Goal: Task Accomplishment & Management: Manage account settings

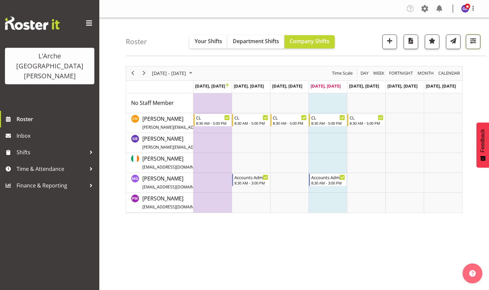
click at [474, 38] on span "button" at bounding box center [473, 40] width 9 height 9
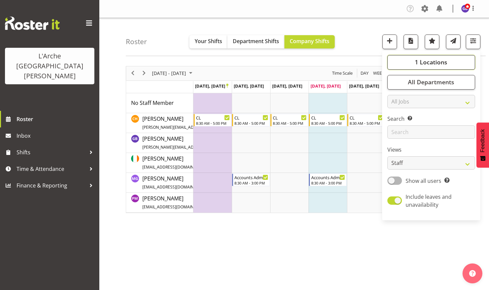
click at [431, 59] on span "1 Locations" at bounding box center [431, 62] width 32 height 8
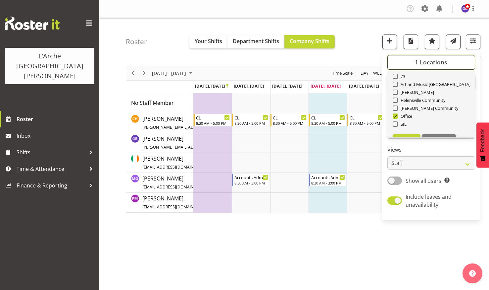
scroll to position [33, 0]
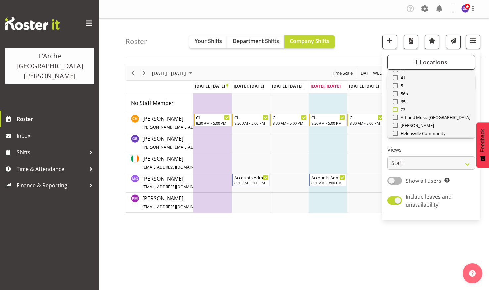
click at [397, 108] on span at bounding box center [395, 109] width 5 height 5
click at [397, 108] on input "73" at bounding box center [395, 109] width 4 height 4
checkbox input "true"
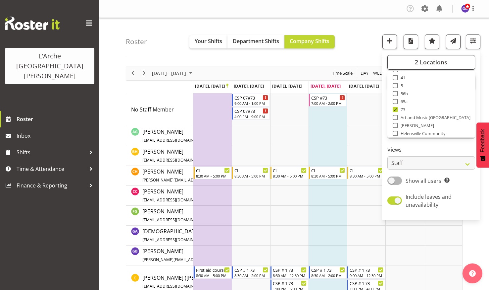
click at [353, 36] on div "Roster Your Shifts Department Shifts Company Shifts 2 Locations Clear 20 30 41 …" at bounding box center [306, 37] width 360 height 38
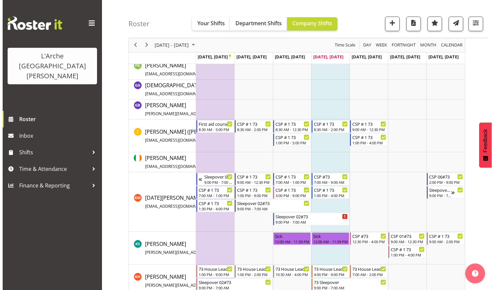
scroll to position [166, 0]
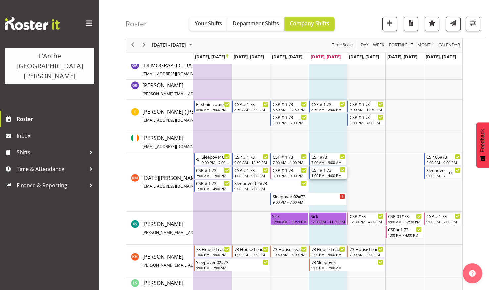
click at [319, 172] on div "CSP # 1 73" at bounding box center [328, 169] width 34 height 7
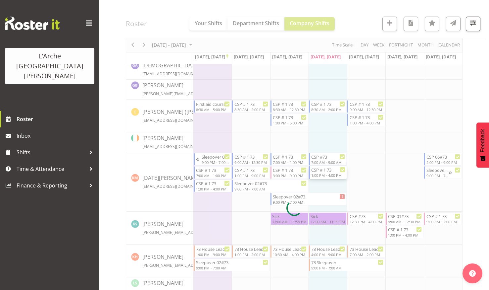
select select
select select "8"
select select "2025"
select select "13"
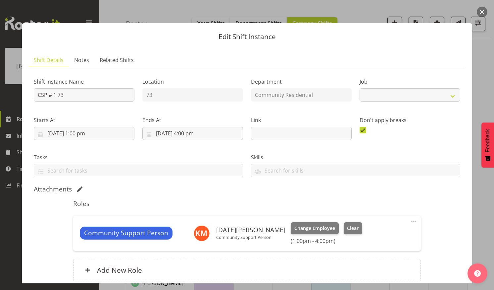
select select "2"
drag, startPoint x: 80, startPoint y: 130, endPoint x: 82, endPoint y: 134, distance: 4.3
click at [80, 130] on input "[DATE] 1:00 pm" at bounding box center [84, 133] width 101 height 13
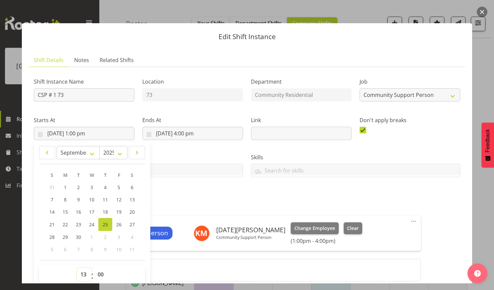
click at [82, 272] on select "00 01 02 03 04 05 06 07 08 09 10 11 12 13 14 15 16 17 18 19 20 21 22 23" at bounding box center [84, 273] width 15 height 13
select select "12"
click at [77, 267] on select "00 01 02 03 04 05 06 07 08 09 10 11 12 13 14 15 16 17 18 19 20 21 22 23" at bounding box center [84, 273] width 15 height 13
type input "[DATE] 12:00 pm"
click at [100, 271] on select "00 01 02 03 04 05 06 07 08 09 10 11 12 13 14 15 16 17 18 19 20 21 22 23 24 25 2…" at bounding box center [101, 273] width 15 height 13
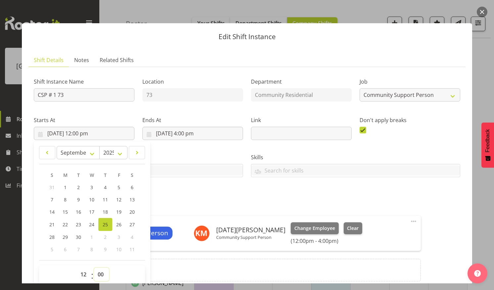
select select "30"
click at [94, 267] on select "00 01 02 03 04 05 06 07 08 09 10 11 12 13 14 15 16 17 18 19 20 21 22 23 24 25 2…" at bounding box center [101, 273] width 15 height 13
type input "[DATE] 12:30 pm"
drag, startPoint x: 315, startPoint y: 180, endPoint x: 348, endPoint y: 187, distance: 34.1
click at [316, 181] on div "Skills Senate Senate" at bounding box center [355, 162] width 217 height 37
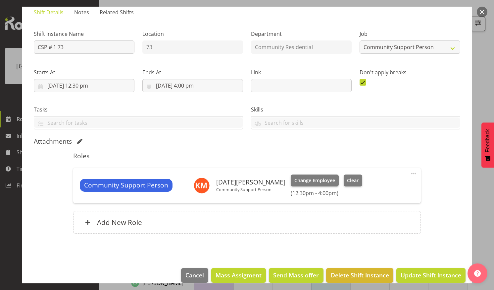
scroll to position [57, 0]
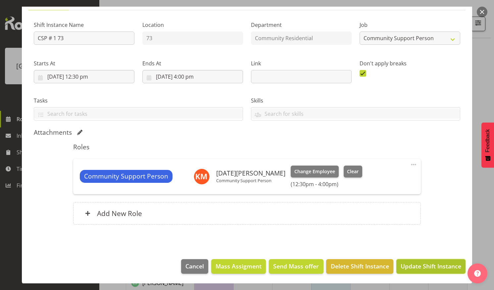
click at [417, 262] on span "Update Shift Instance" at bounding box center [431, 265] width 61 height 9
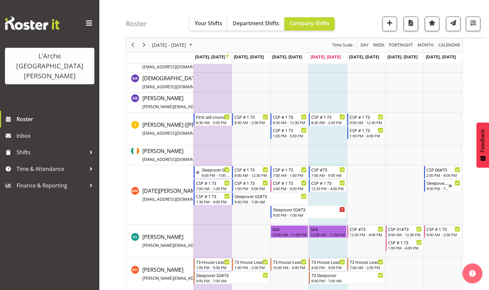
scroll to position [166, 0]
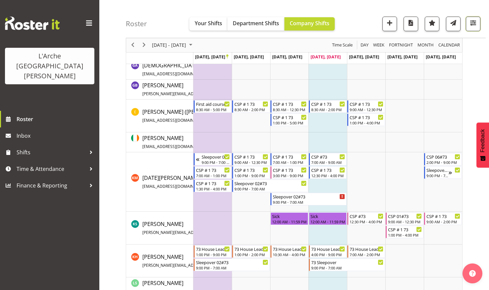
click at [472, 23] on span "button" at bounding box center [473, 23] width 9 height 9
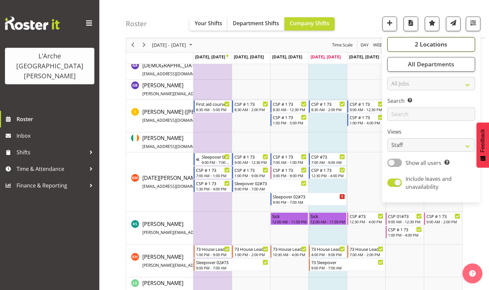
click at [424, 41] on span "2 Locations" at bounding box center [431, 44] width 32 height 8
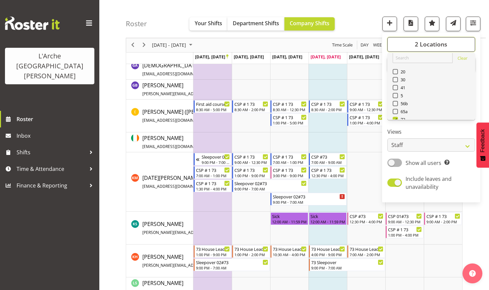
scroll to position [0, 0]
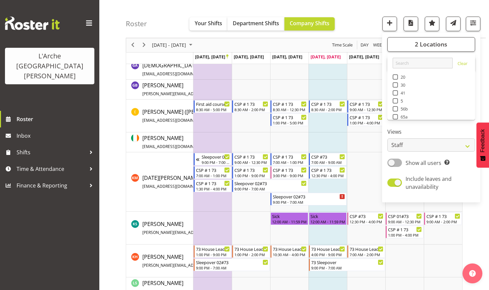
click at [395, 76] on span at bounding box center [395, 76] width 5 height 5
click at [395, 76] on input "20" at bounding box center [395, 77] width 4 height 4
checkbox input "true"
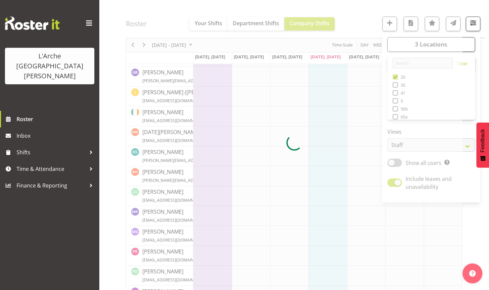
click at [354, 8] on div at bounding box center [294, 142] width 337 height 485
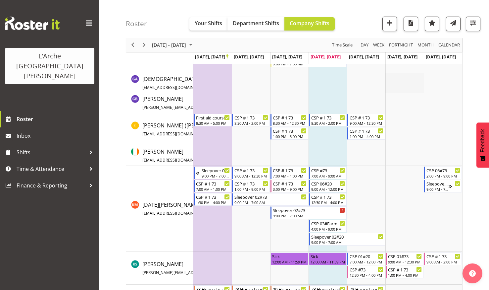
scroll to position [166, 0]
